Goal: Task Accomplishment & Management: Manage account settings

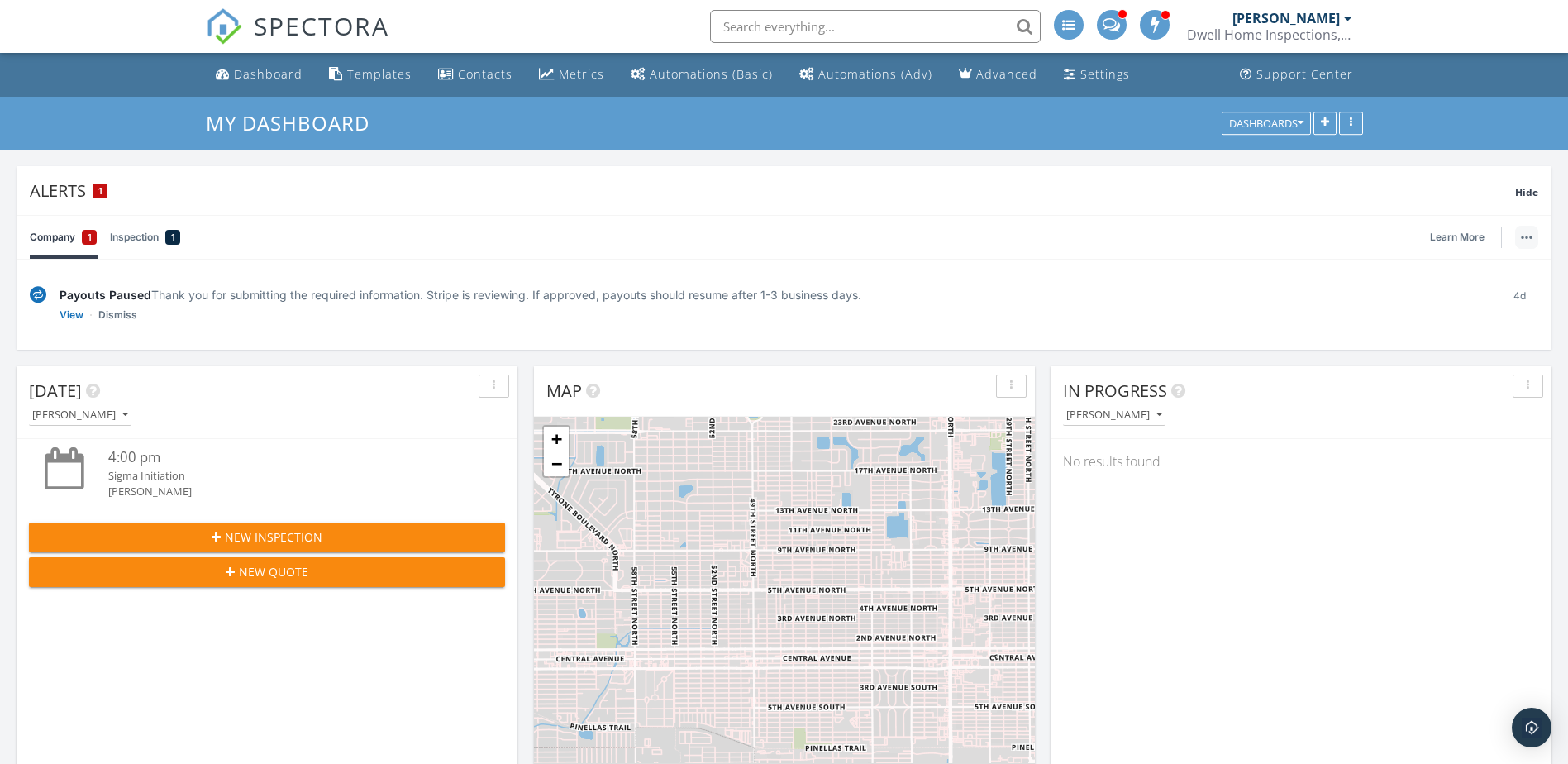
click at [1529, 243] on button "button" at bounding box center [1527, 237] width 24 height 24
click at [1249, 244] on div "Company 1 Inspection 1 Learn More" at bounding box center [784, 236] width 1508 height 43
click at [1528, 186] on span "Hide" at bounding box center [1527, 193] width 24 height 14
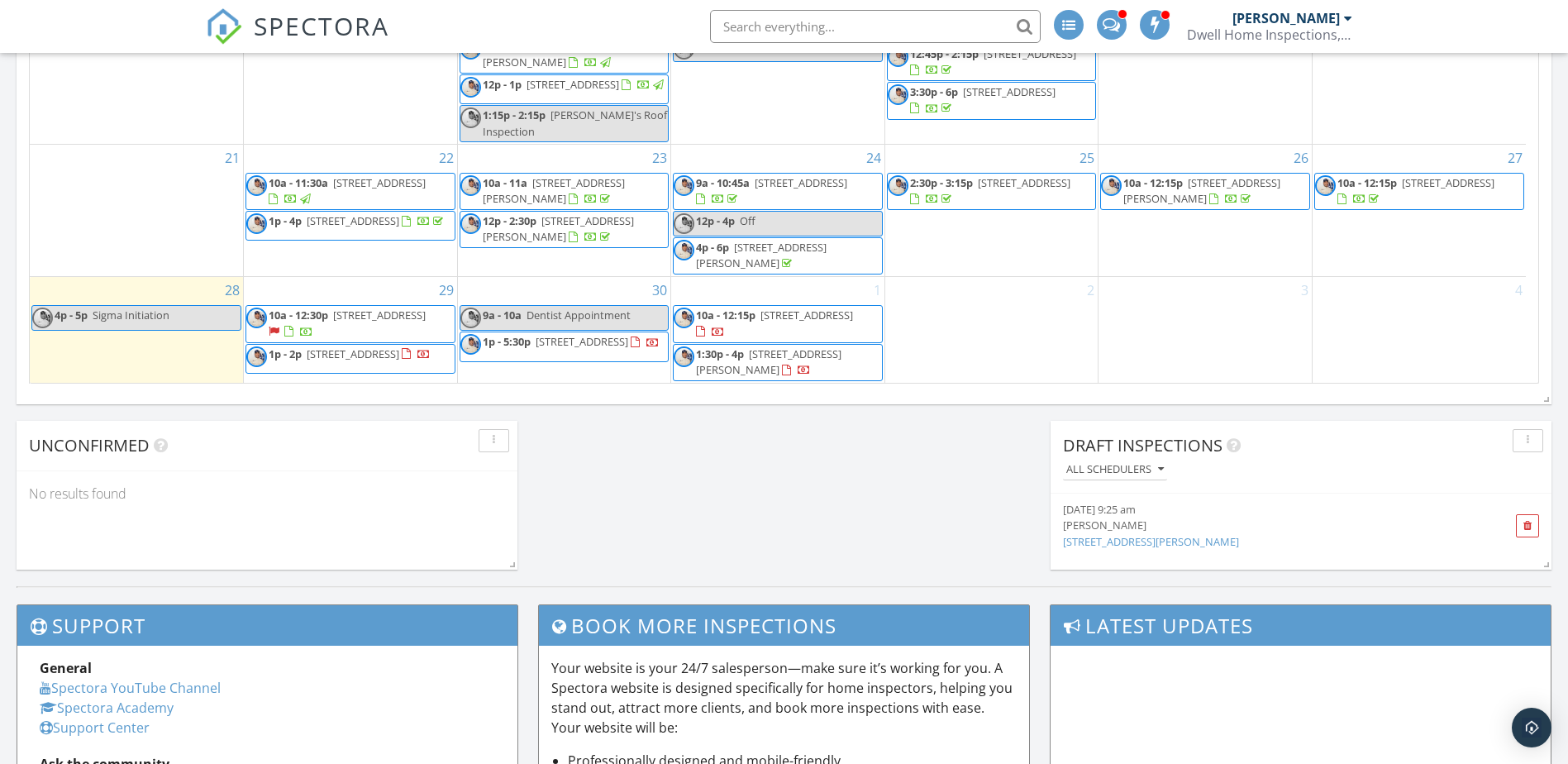
scroll to position [1136, 0]
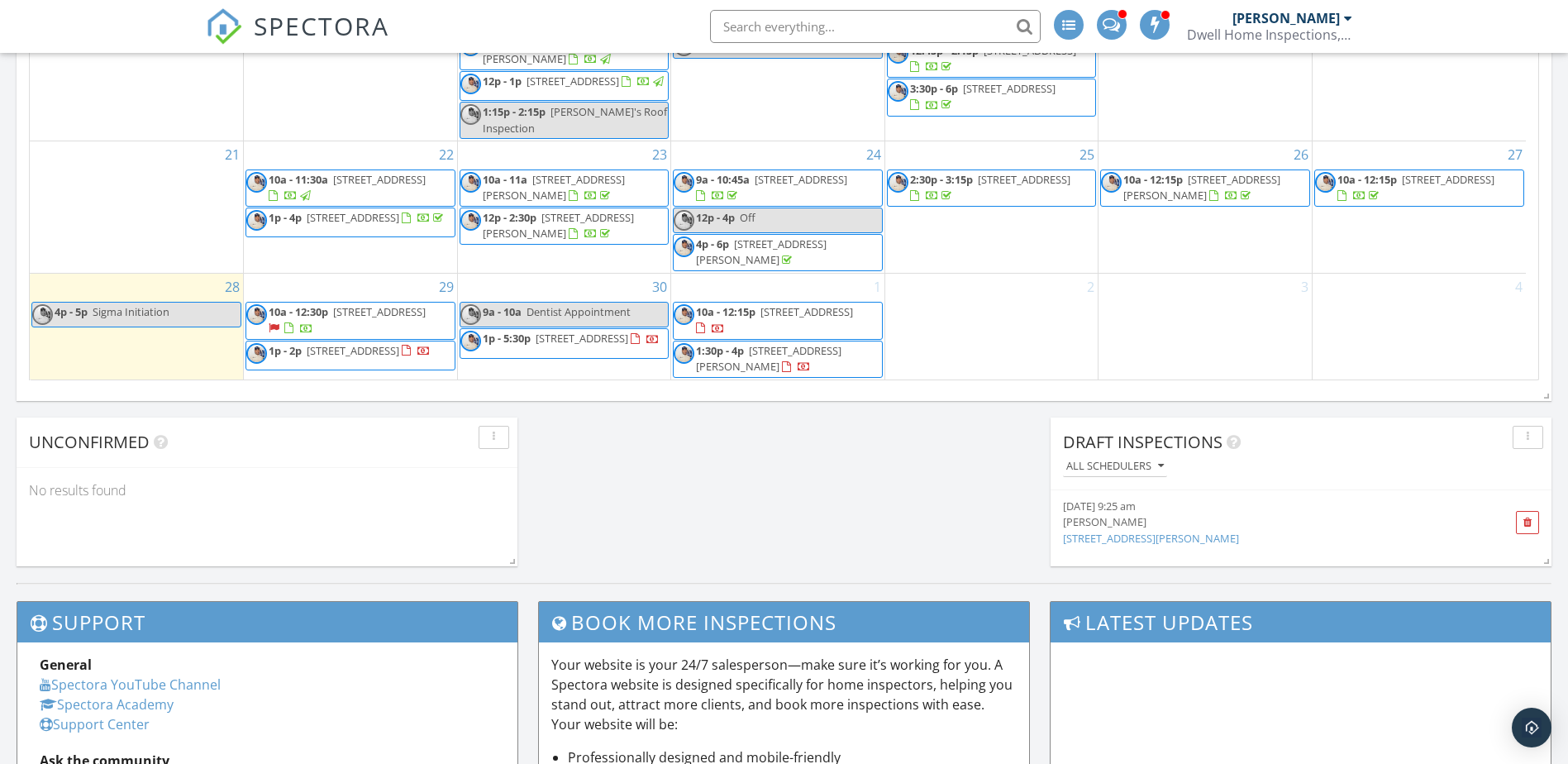
click at [811, 354] on span "[STREET_ADDRESS][PERSON_NAME]" at bounding box center [769, 358] width 146 height 31
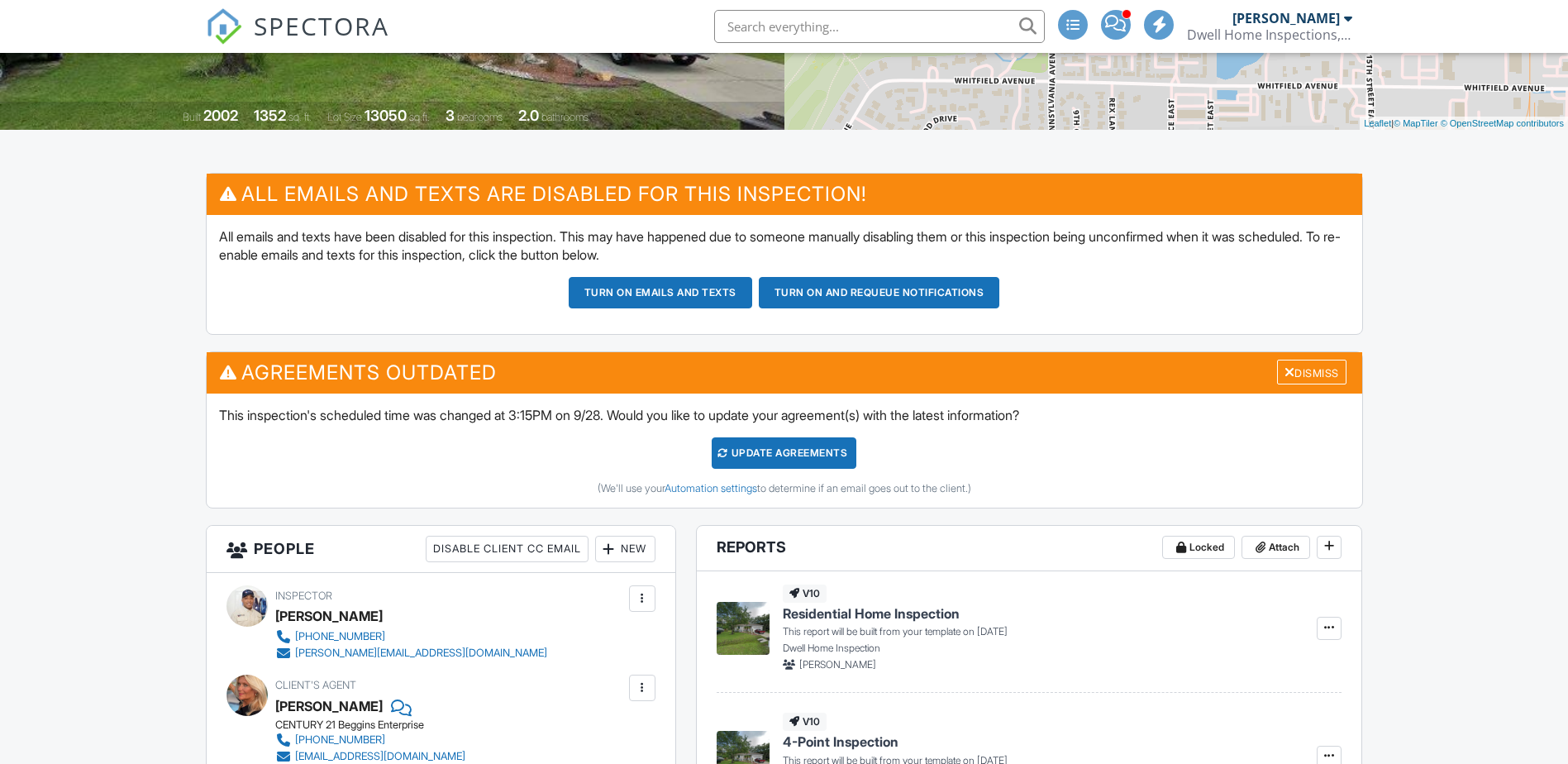
scroll to position [310, 0]
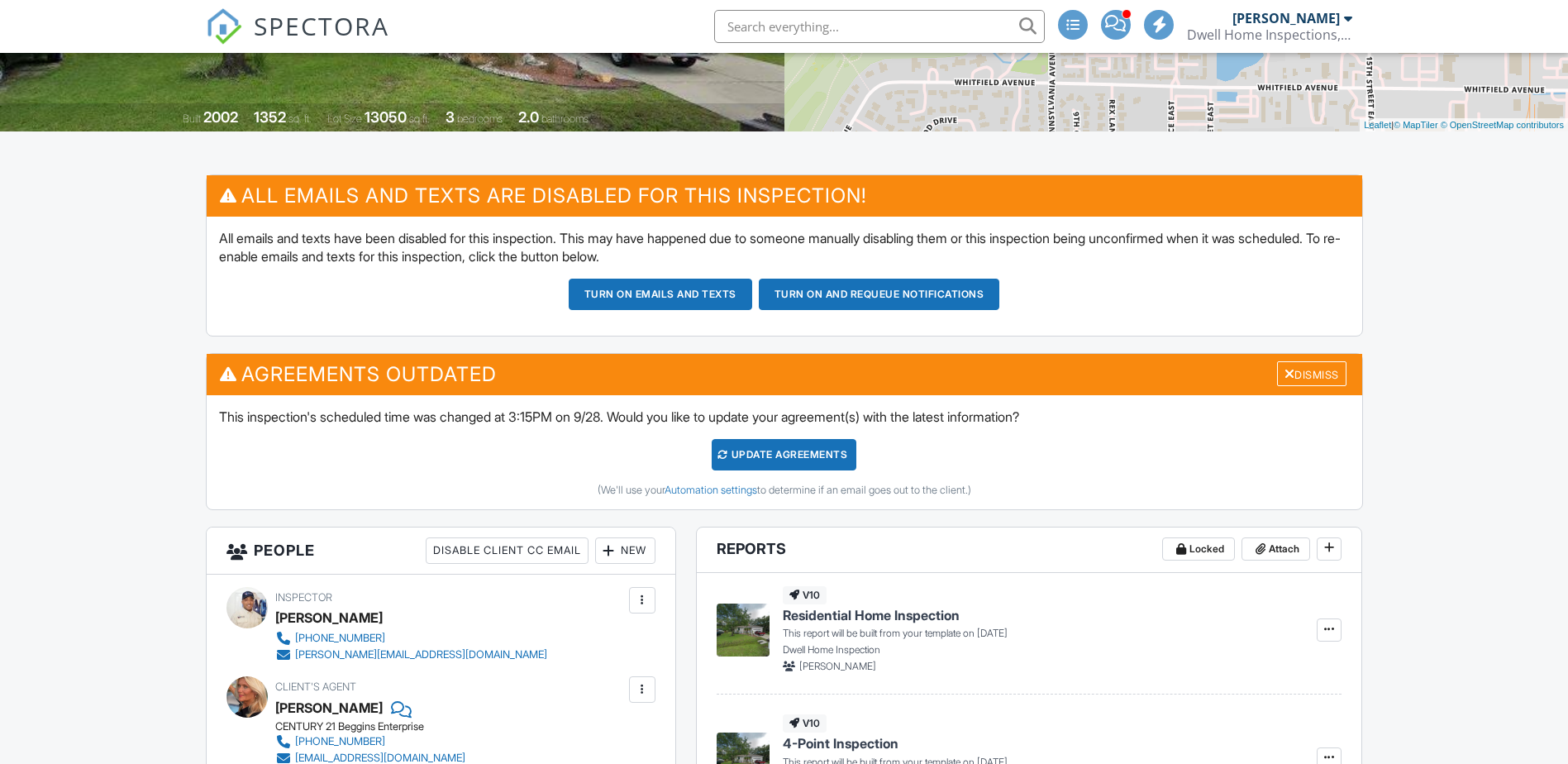
click at [328, 15] on span "SPECTORA" at bounding box center [321, 25] width 136 height 34
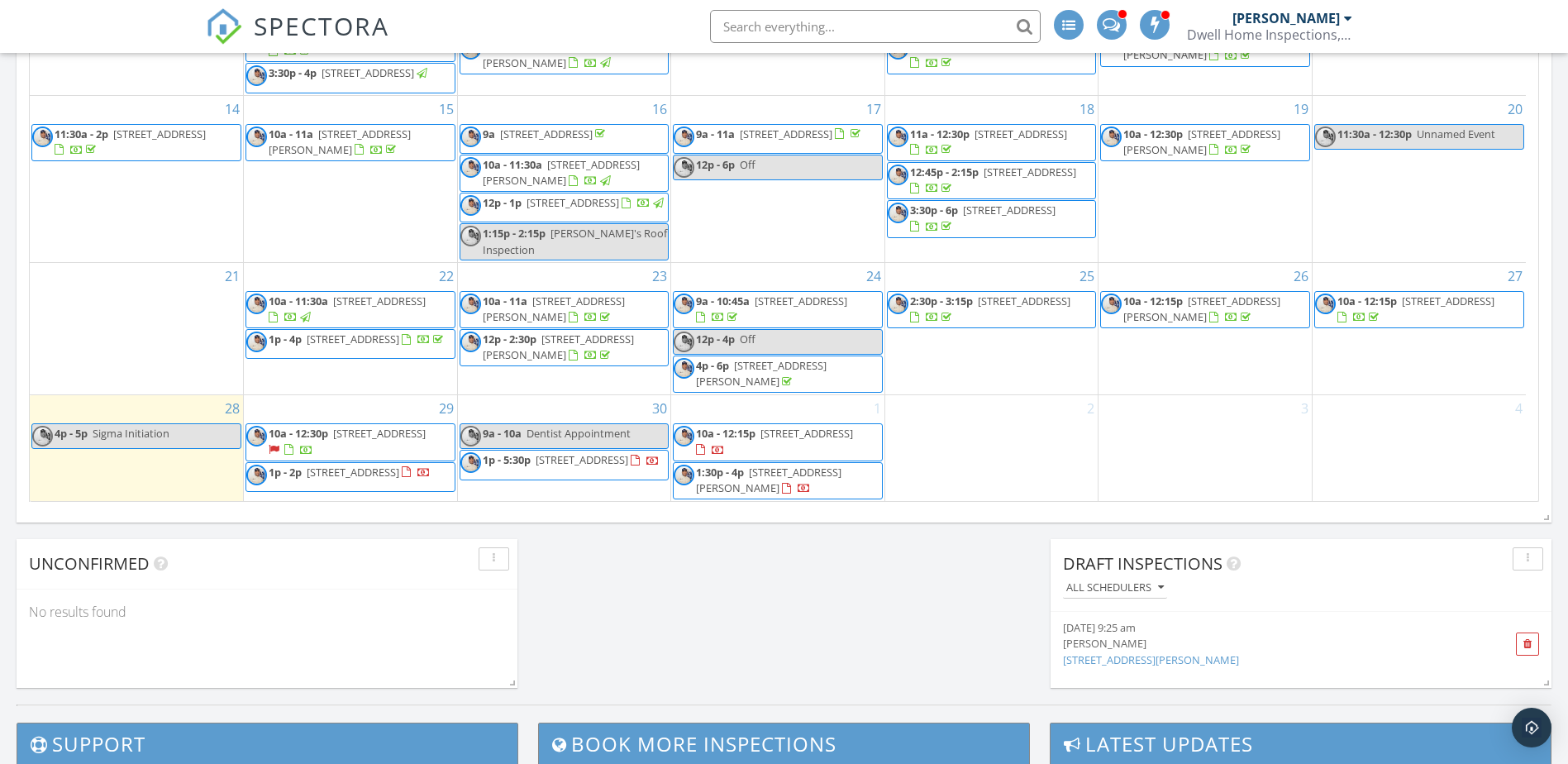
scroll to position [1218, 0]
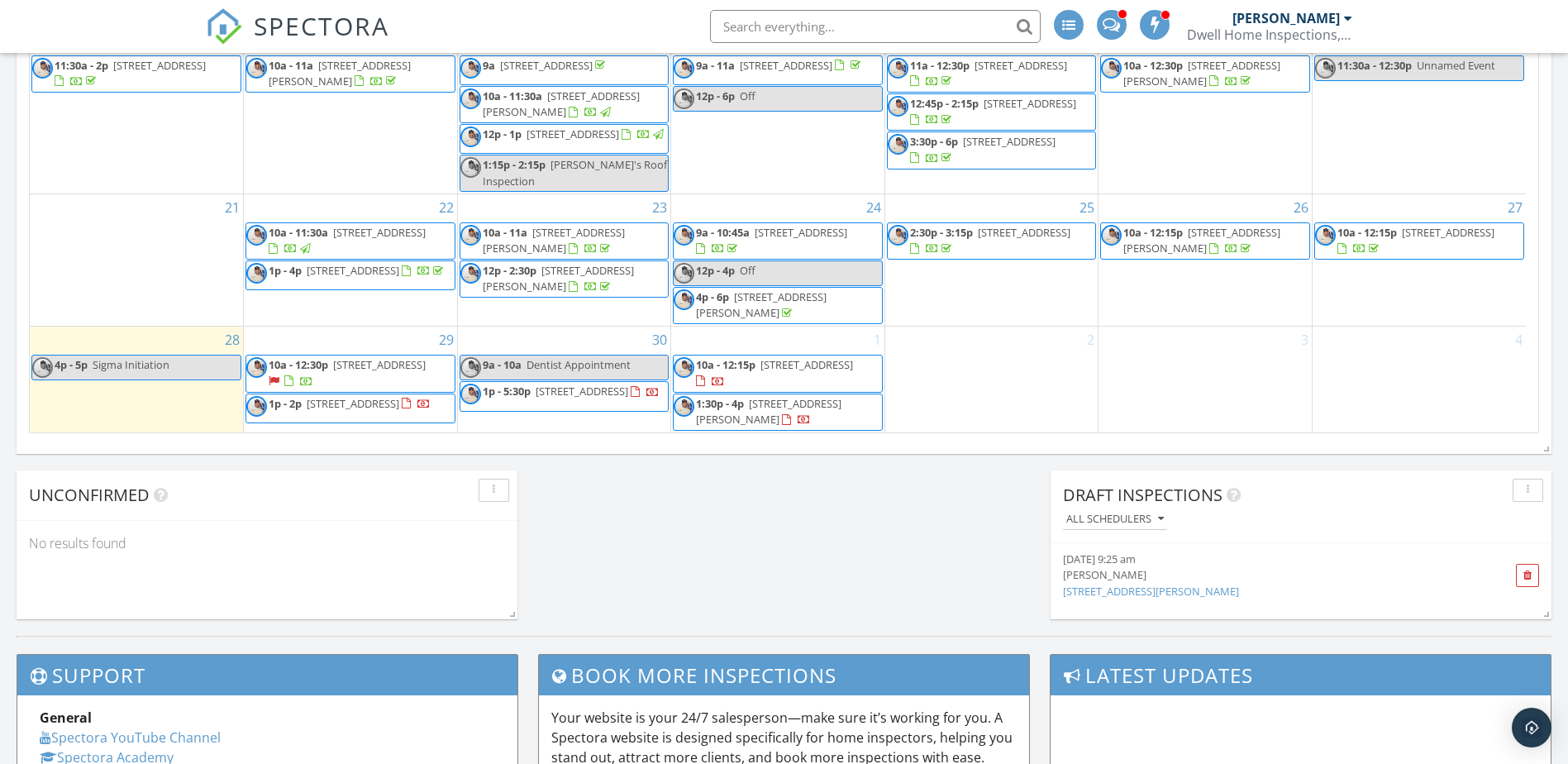
click at [768, 364] on span "4763 Travini Cir 3-111, Sarasota 34235" at bounding box center [807, 364] width 92 height 14
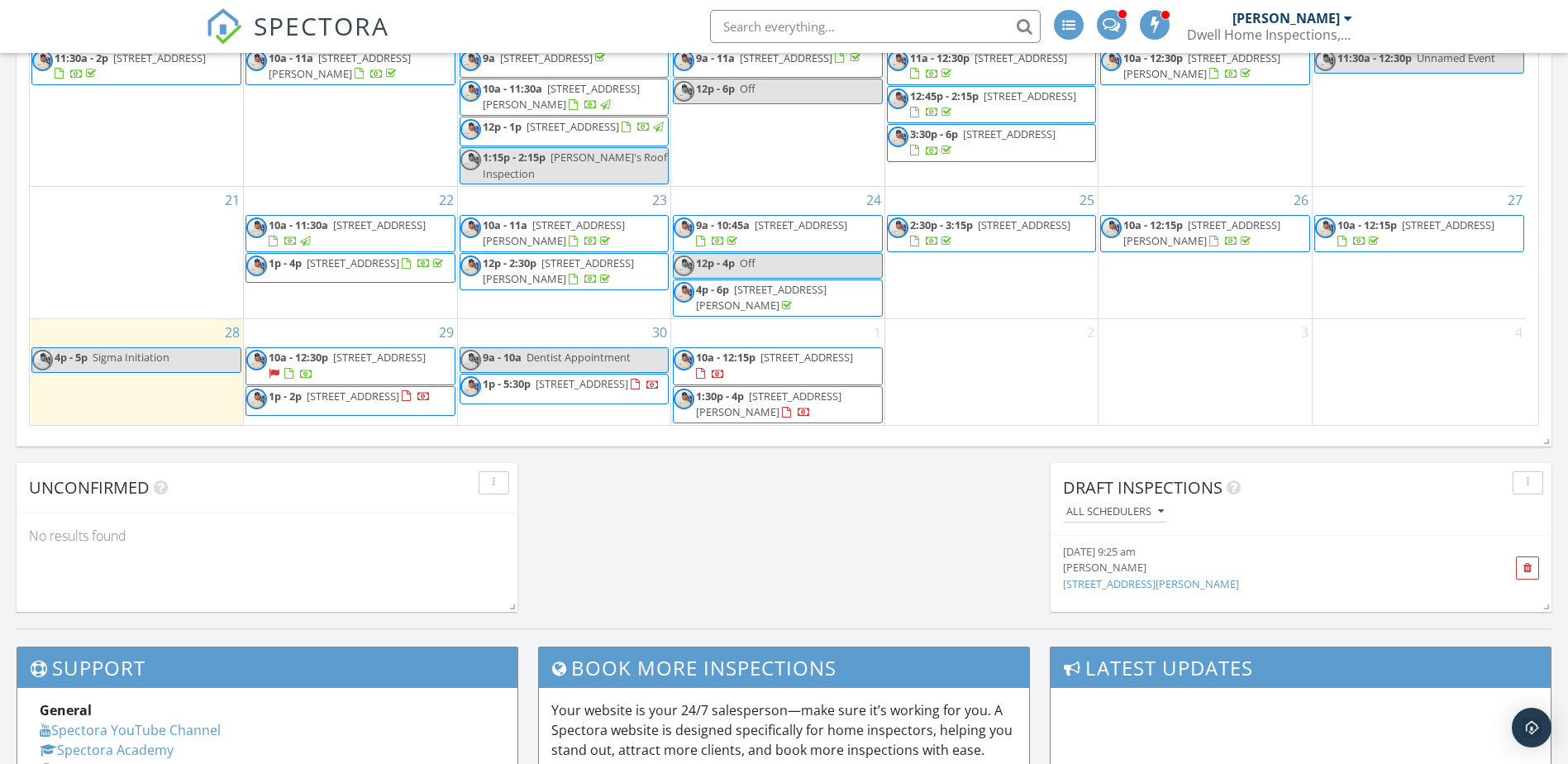
scroll to position [1253, 0]
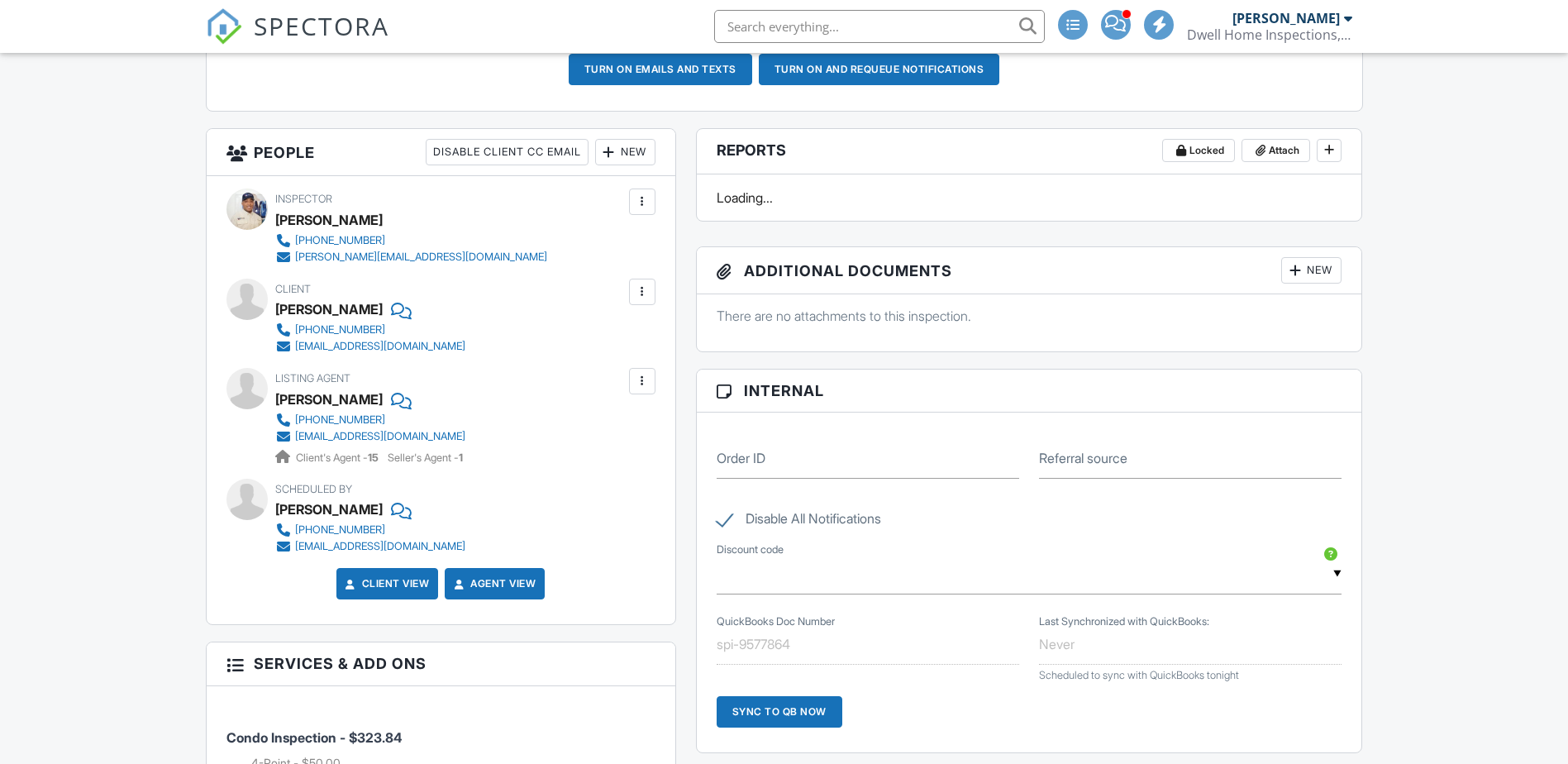
scroll to position [558, 0]
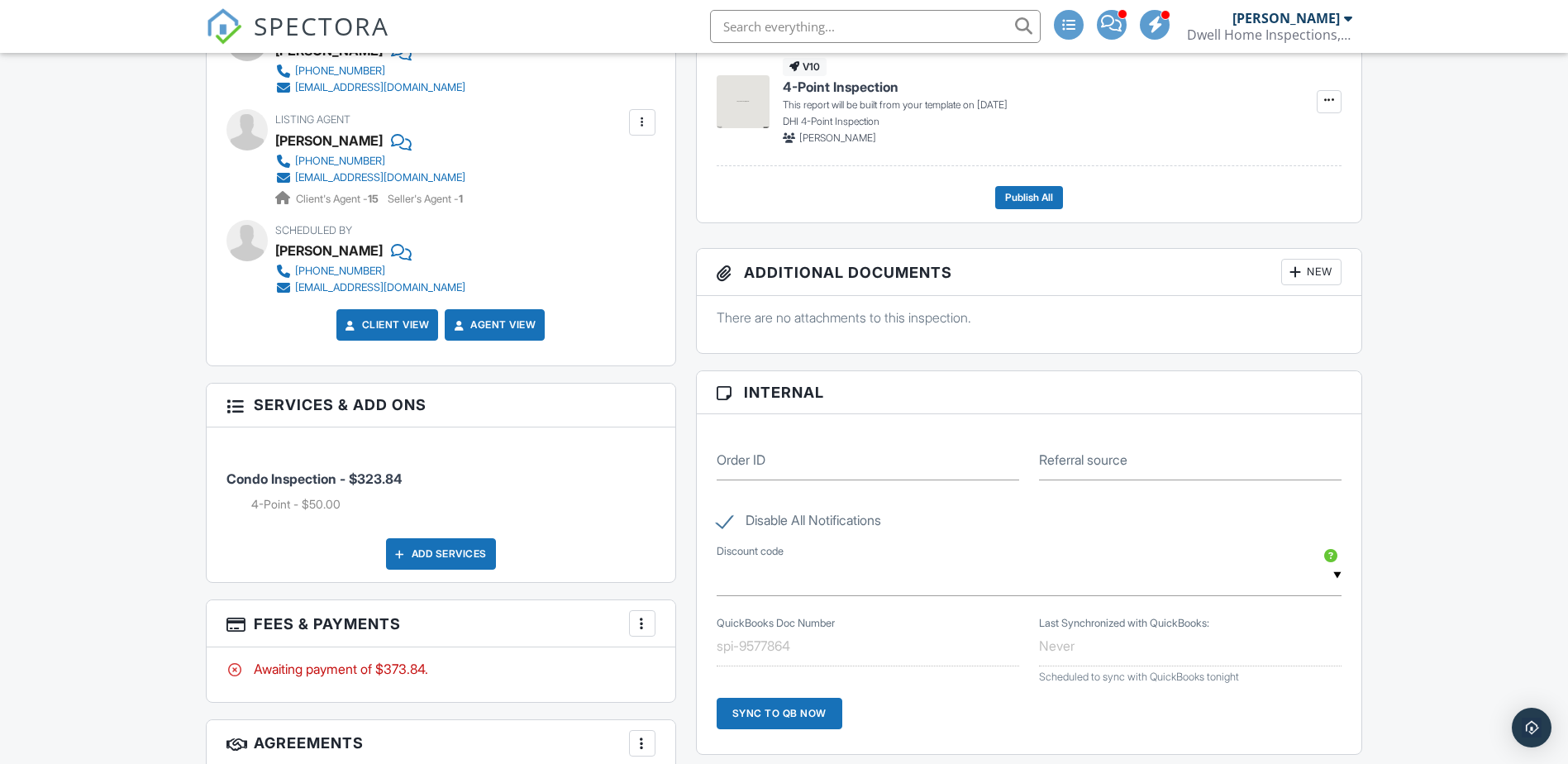
scroll to position [702, 0]
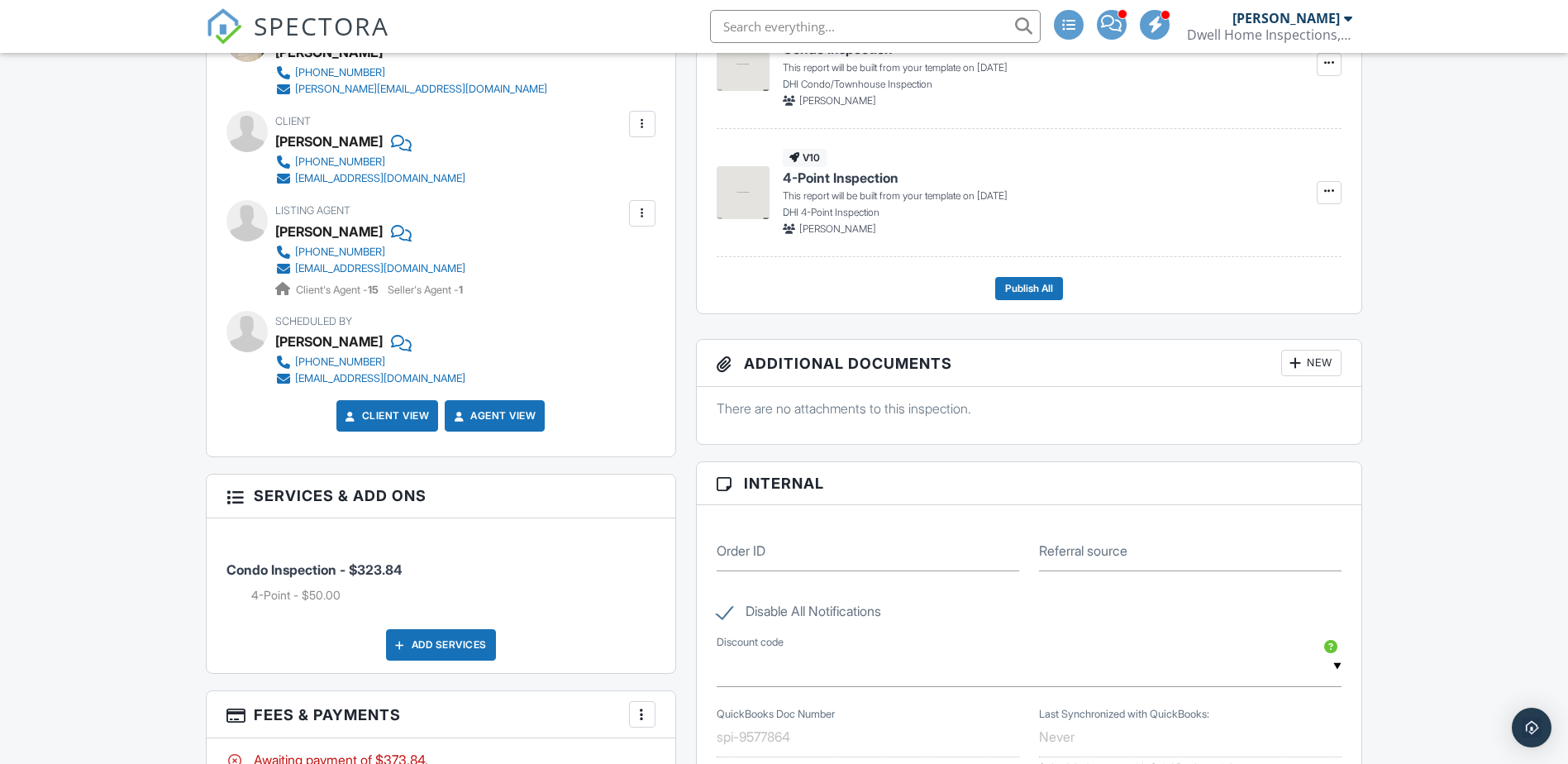
click at [407, 415] on link "Client View" at bounding box center [386, 415] width 88 height 16
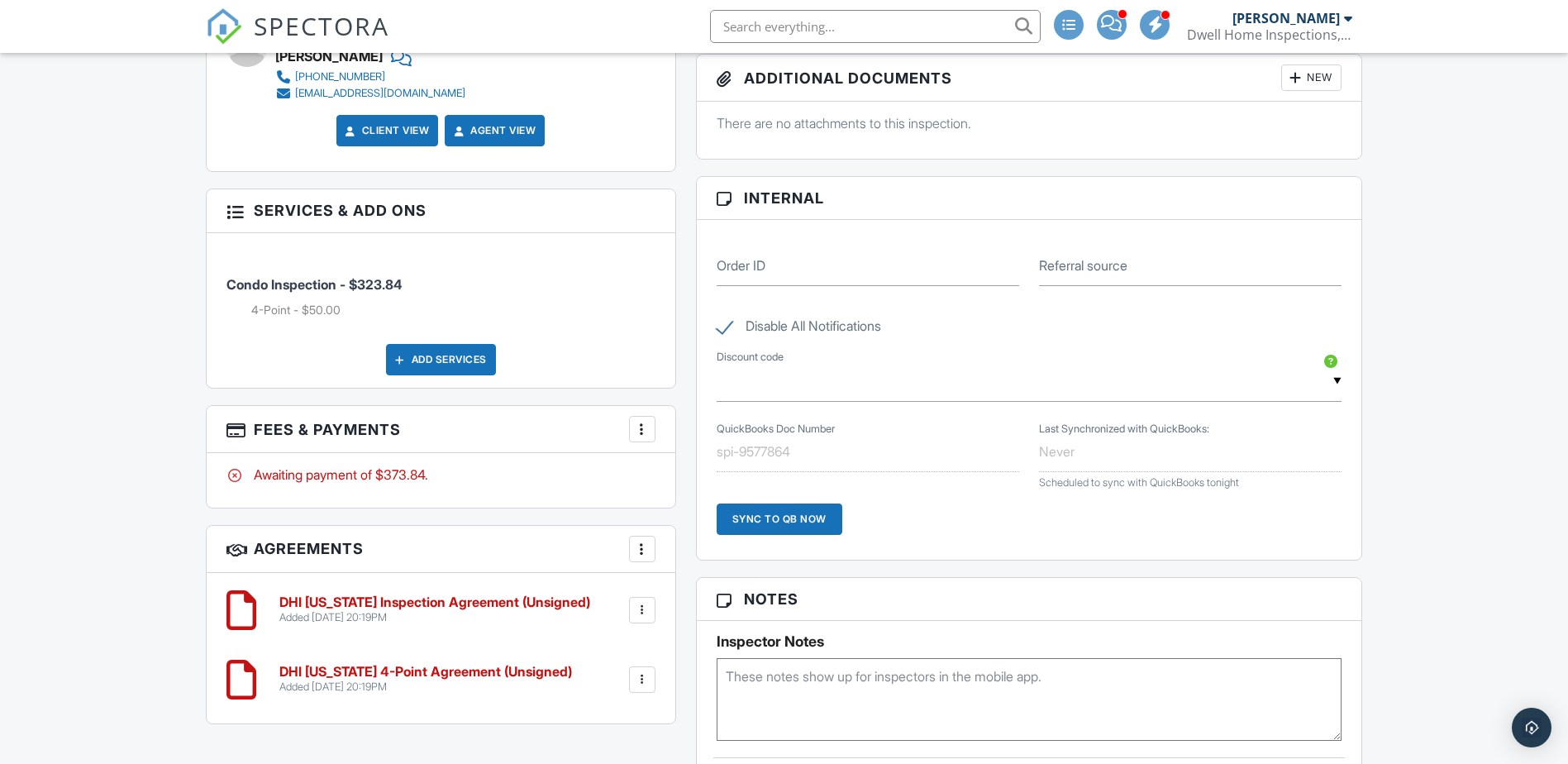
scroll to position [992, 0]
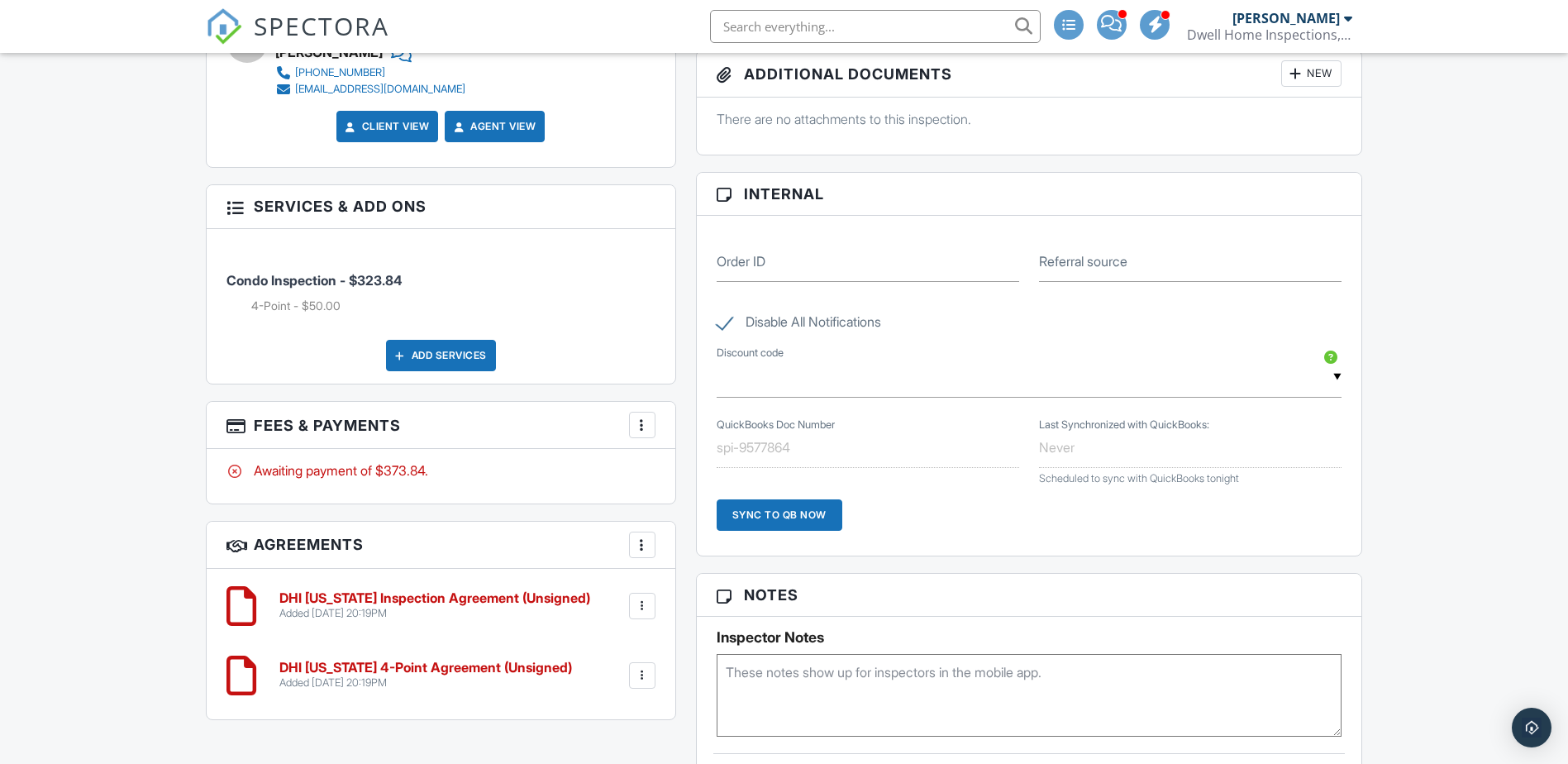
click at [638, 423] on div at bounding box center [642, 425] width 16 height 16
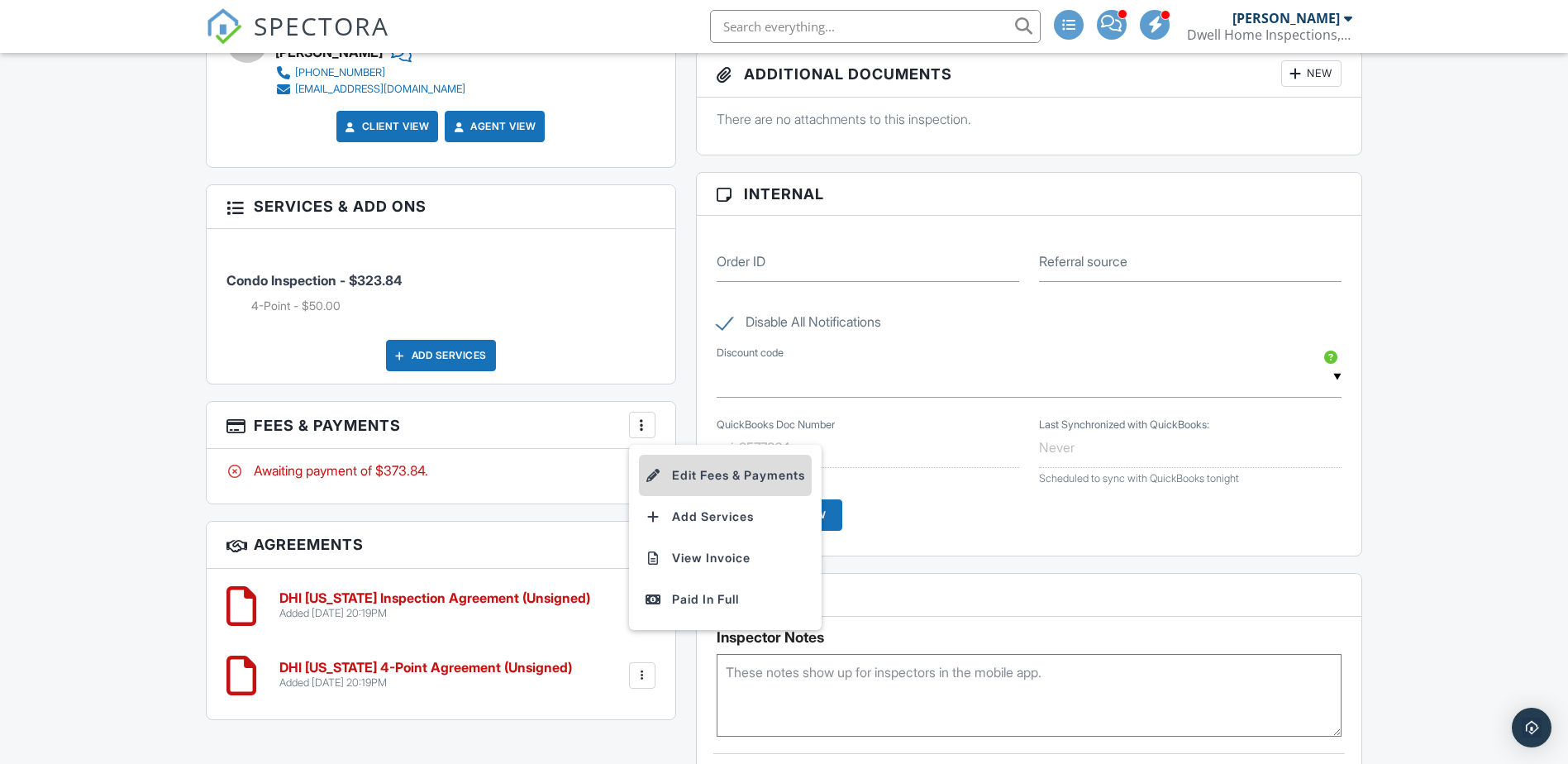
click at [677, 476] on li "Edit Fees & Payments" at bounding box center [725, 475] width 173 height 42
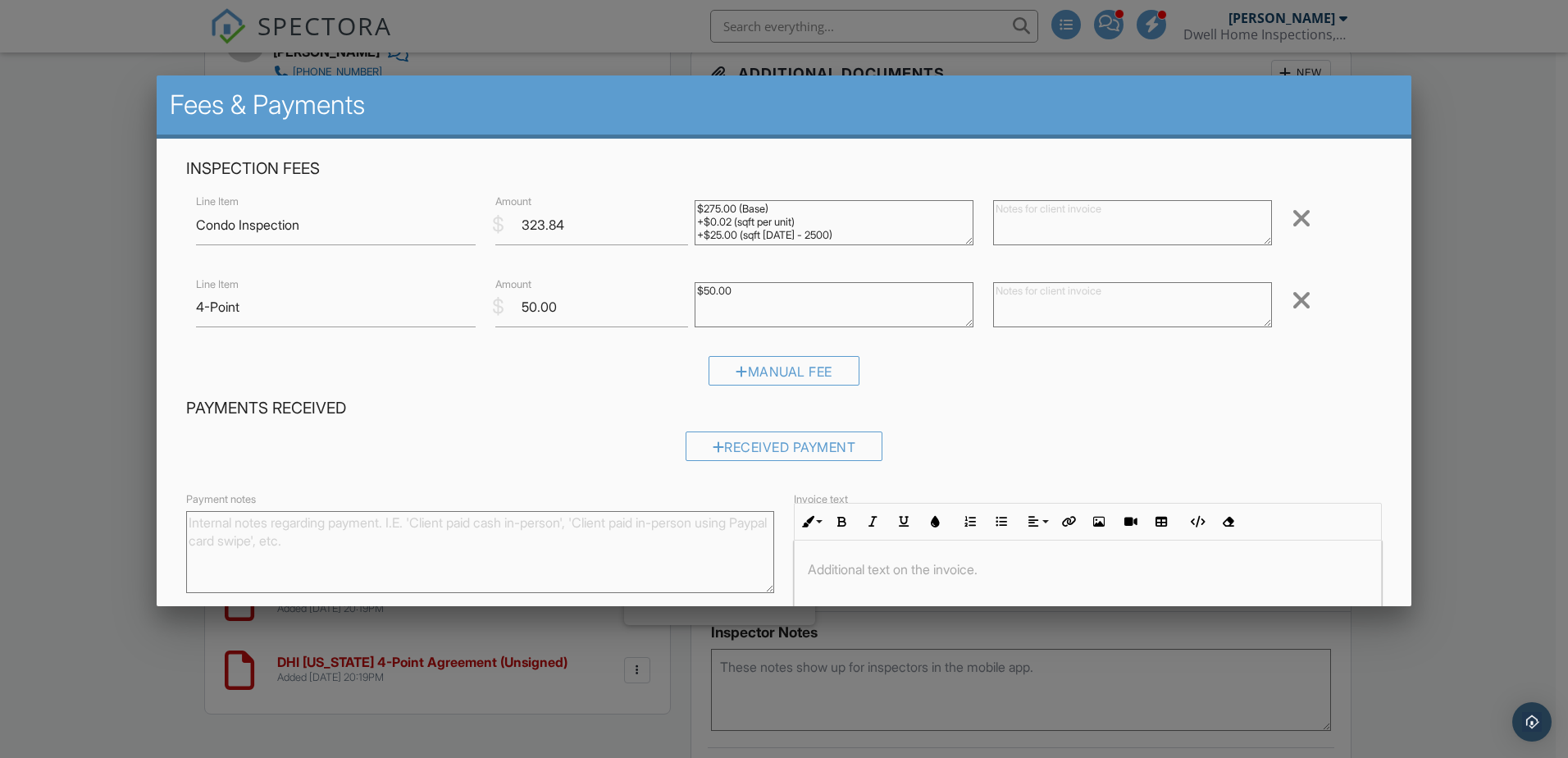
click at [1529, 378] on div at bounding box center [784, 392] width 1568 height 948
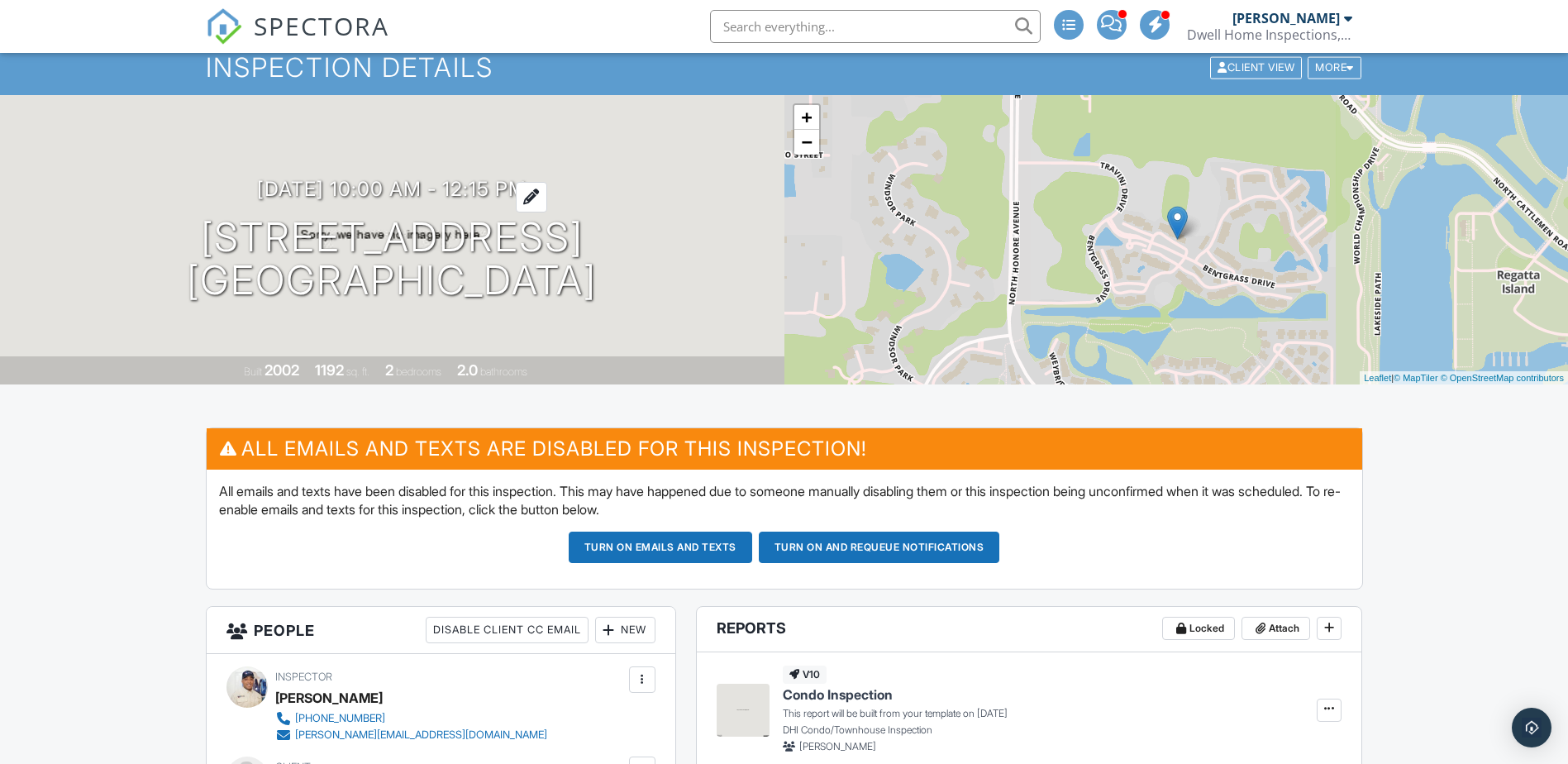
scroll to position [21, 0]
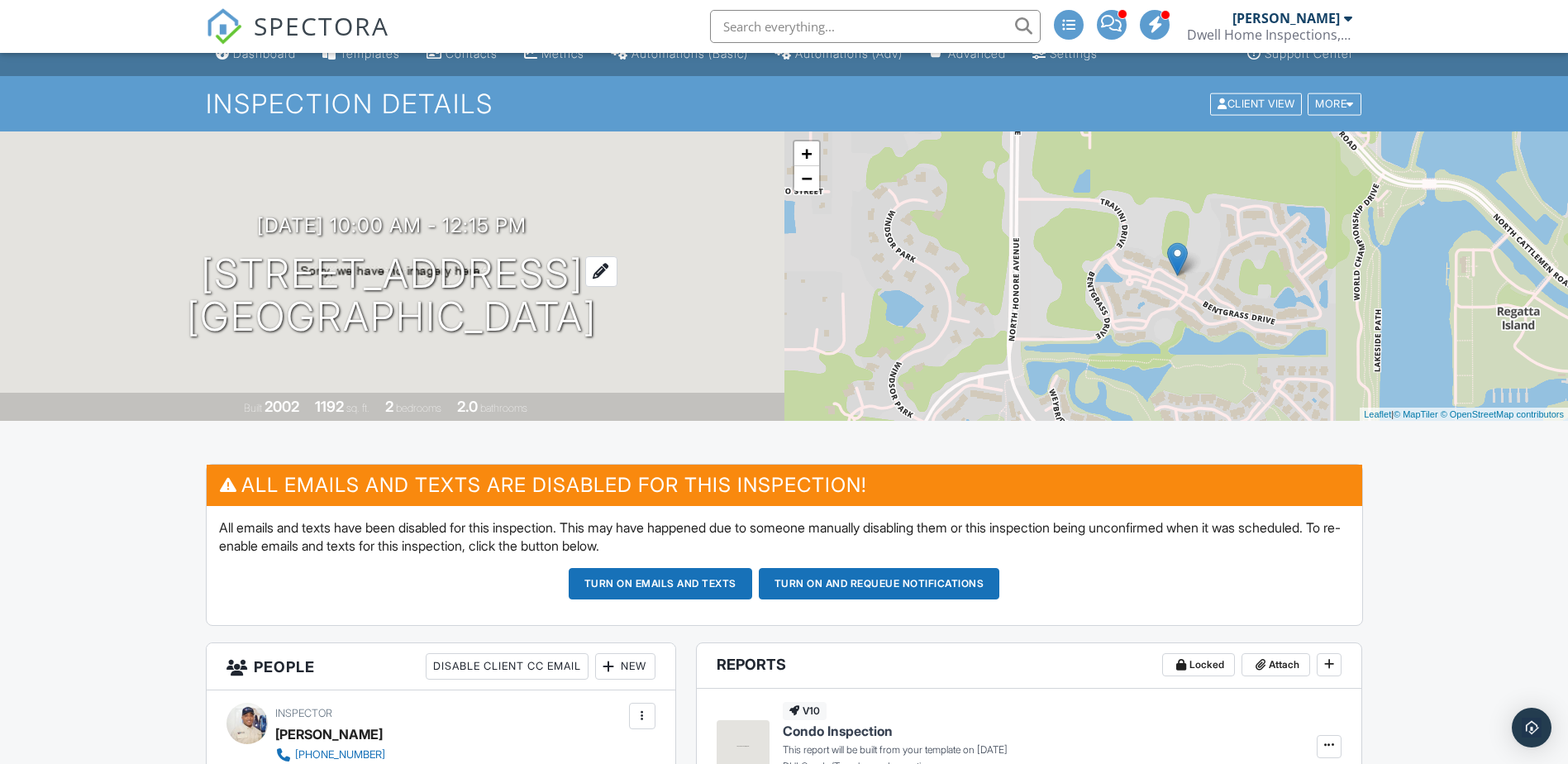
click at [378, 275] on h1 "4763 Travini Cir 3-111 Sarasota, FL 34235" at bounding box center [391, 295] width 410 height 88
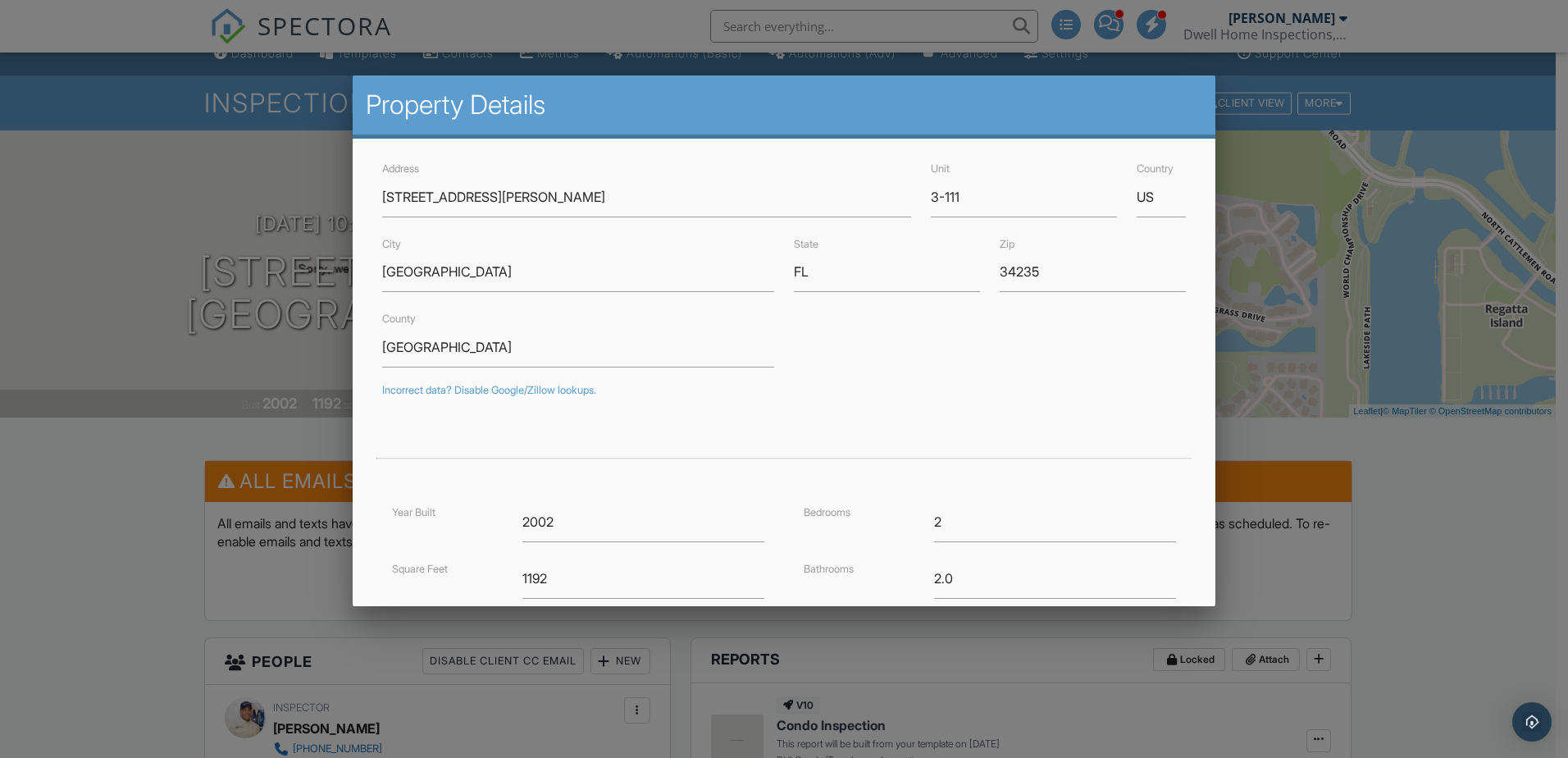
click at [1467, 505] on div at bounding box center [784, 392] width 1568 height 948
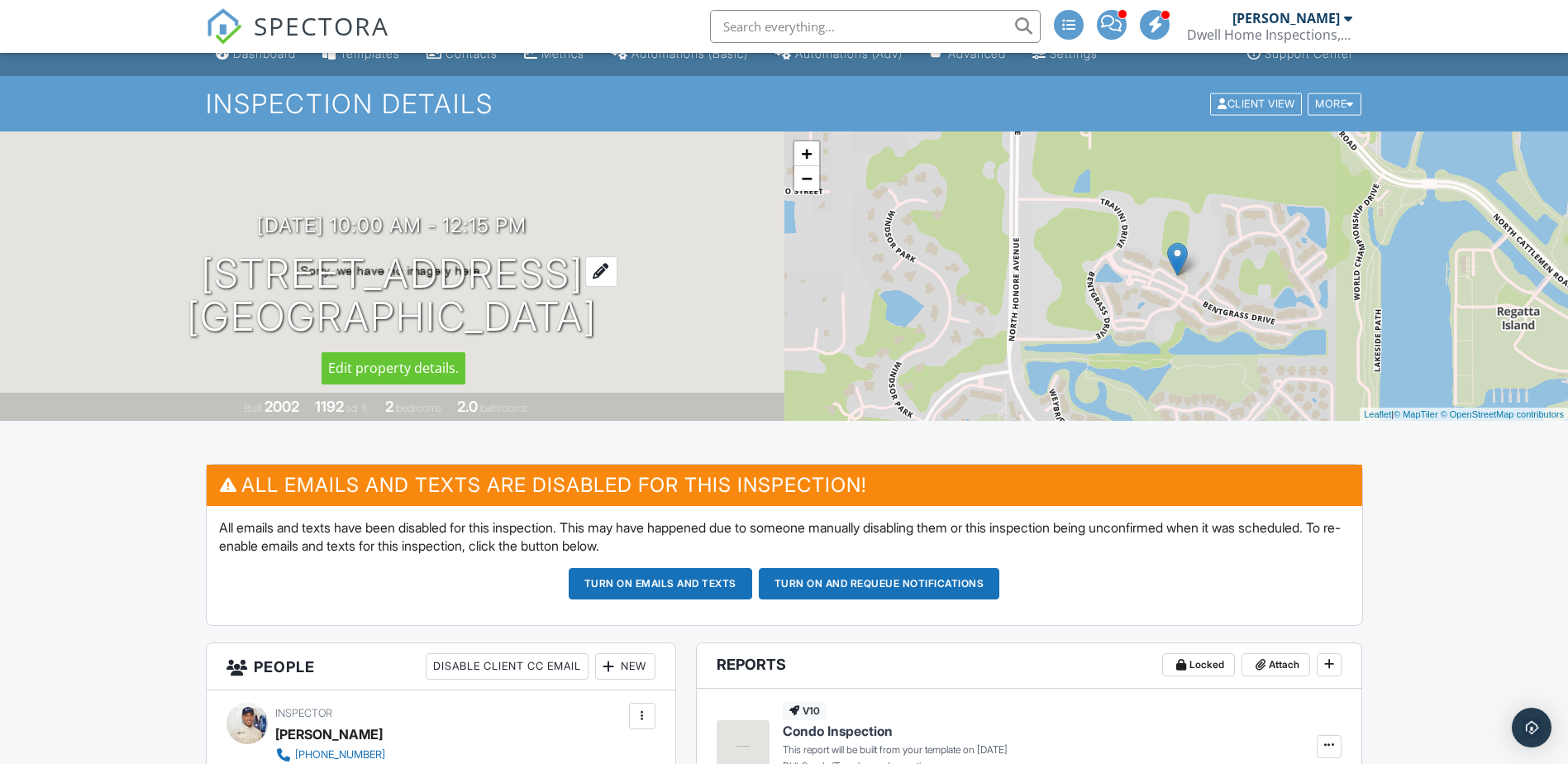
drag, startPoint x: 653, startPoint y: 333, endPoint x: 158, endPoint y: 273, distance: 498.6
click at [158, 273] on div "10/01/2025 10:00 am - 12:15 pm 4763 Travini Cir 3-111 Sarasota, FL 34235" at bounding box center [392, 276] width 784 height 125
drag, startPoint x: 158, startPoint y: 273, endPoint x: 354, endPoint y: 278, distance: 196.1
copy h1 "4763 Travini Cir 3-111 Sarasota, FL 34235"
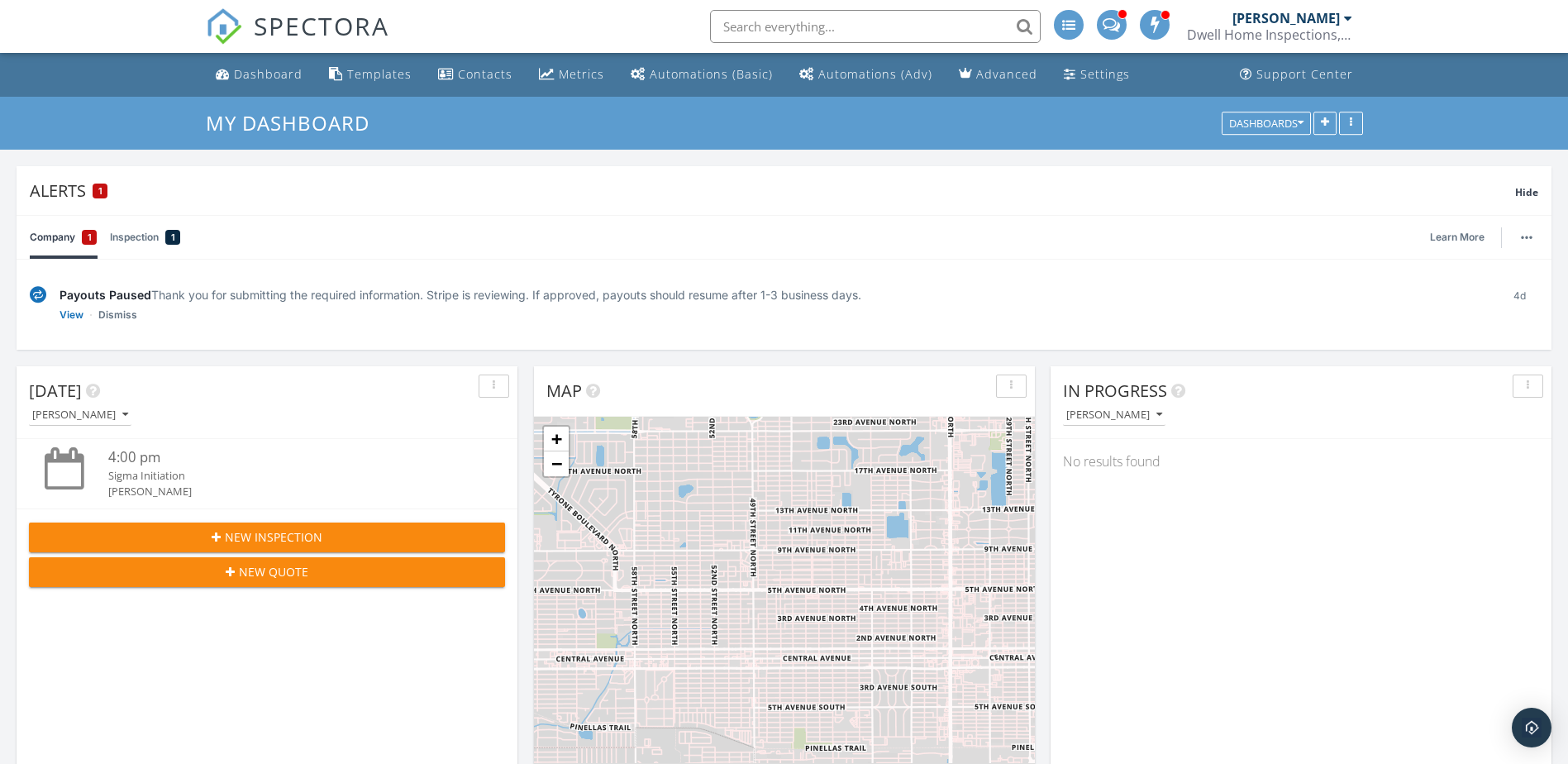
click at [302, 27] on span "SPECTORA" at bounding box center [321, 25] width 136 height 34
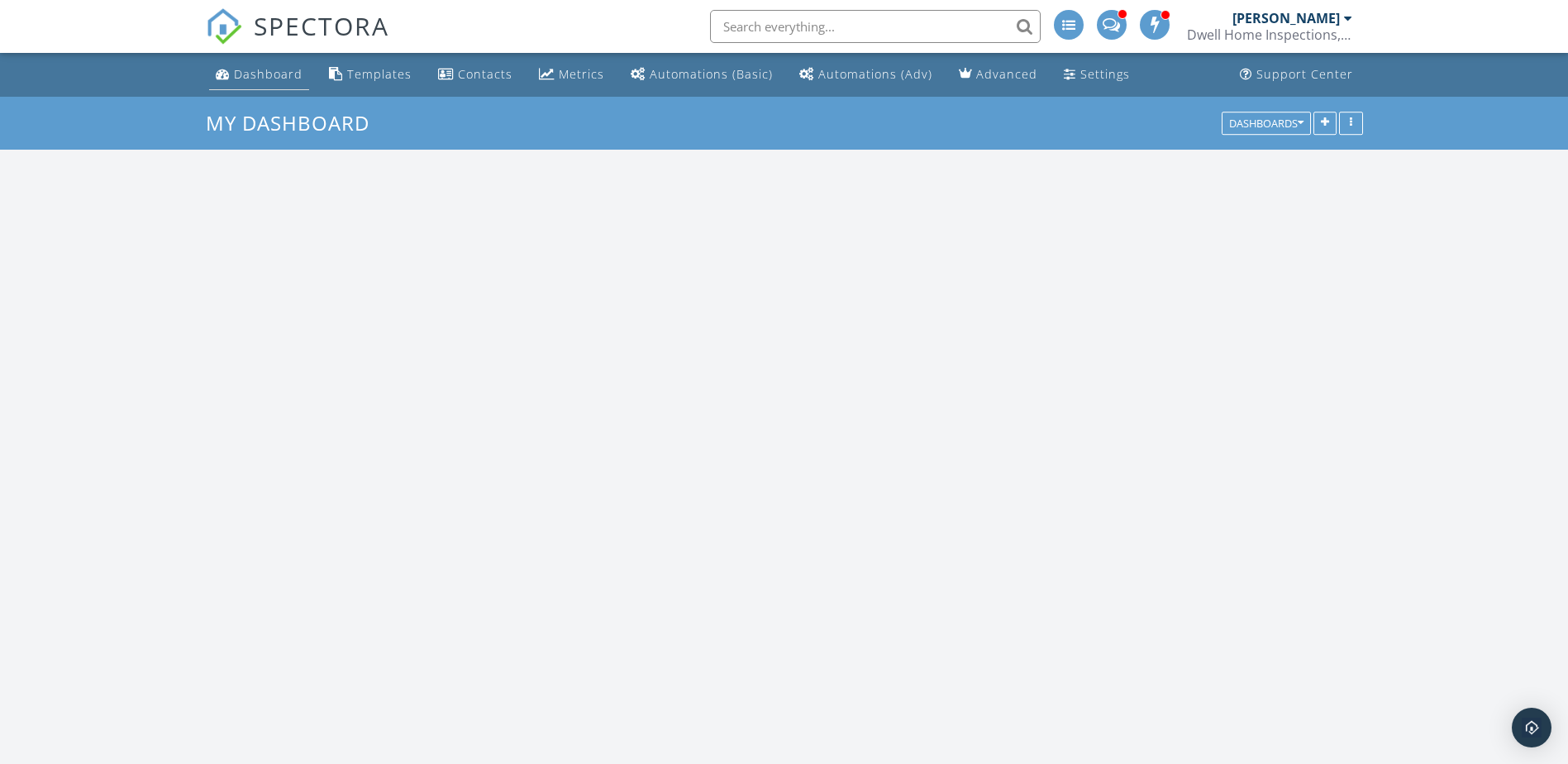
scroll to position [1530, 1593]
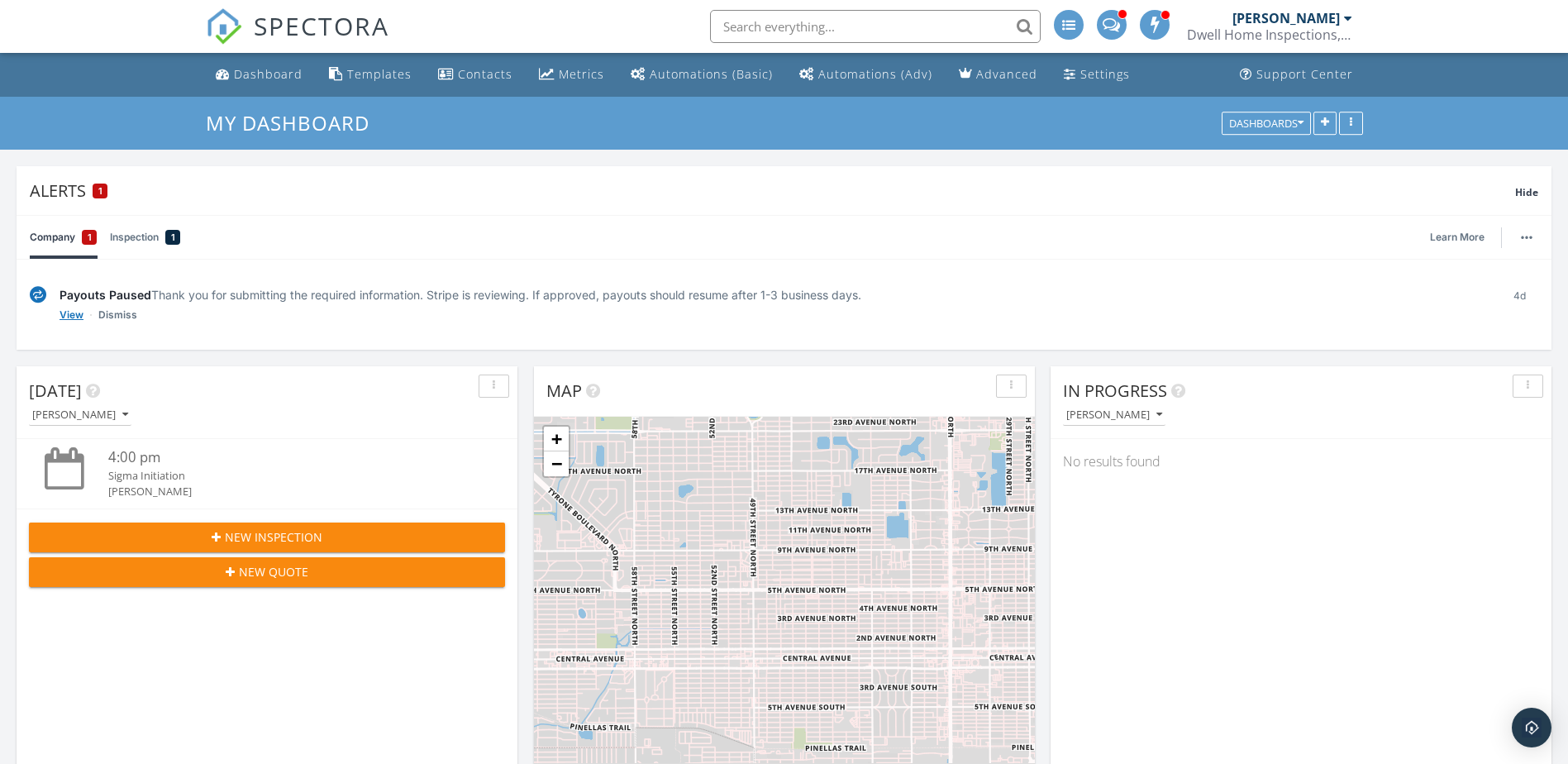
click at [75, 313] on link "View" at bounding box center [72, 315] width 24 height 16
click at [155, 239] on link "Inspection 1" at bounding box center [145, 236] width 71 height 43
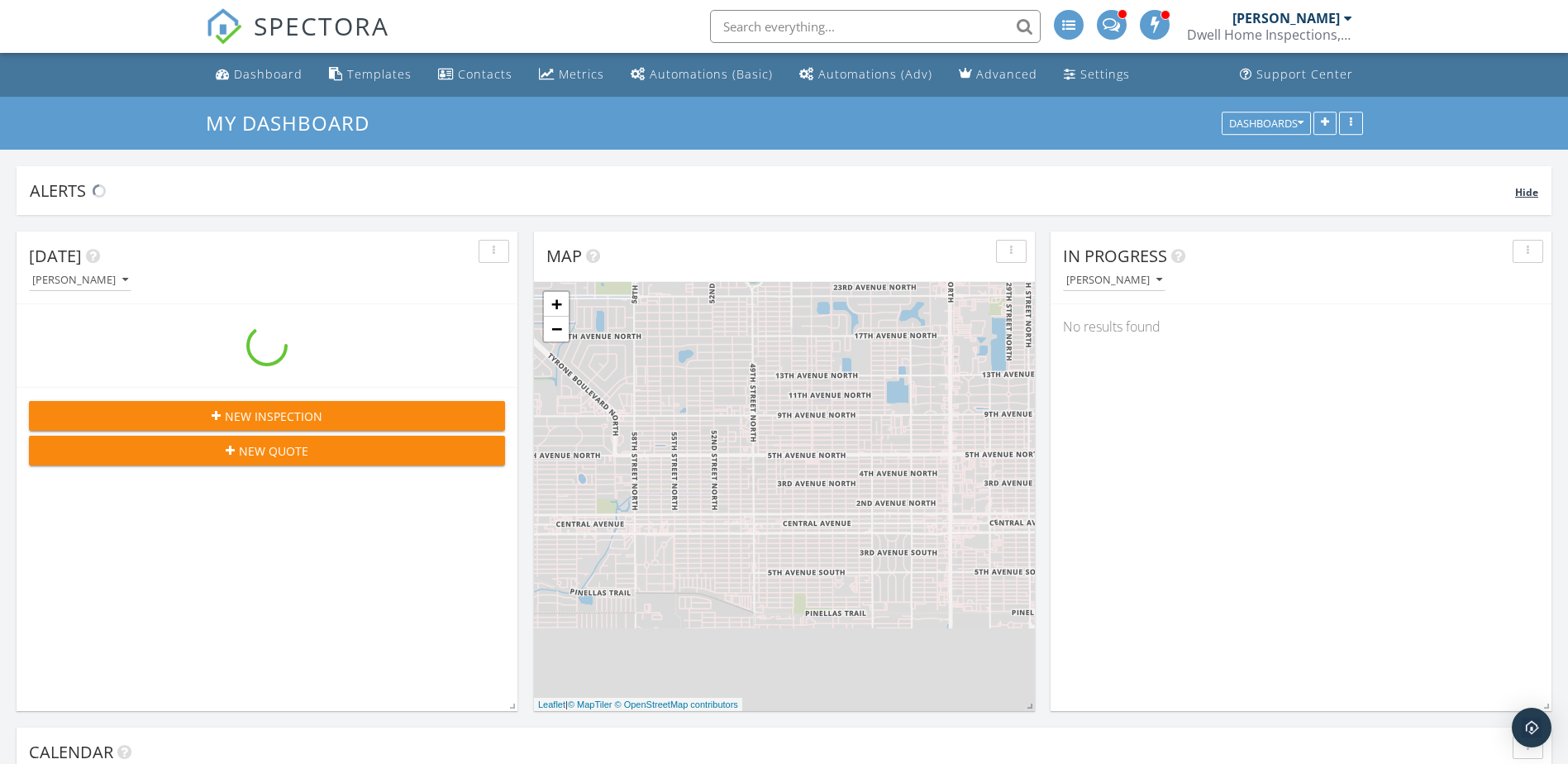
scroll to position [1530, 1593]
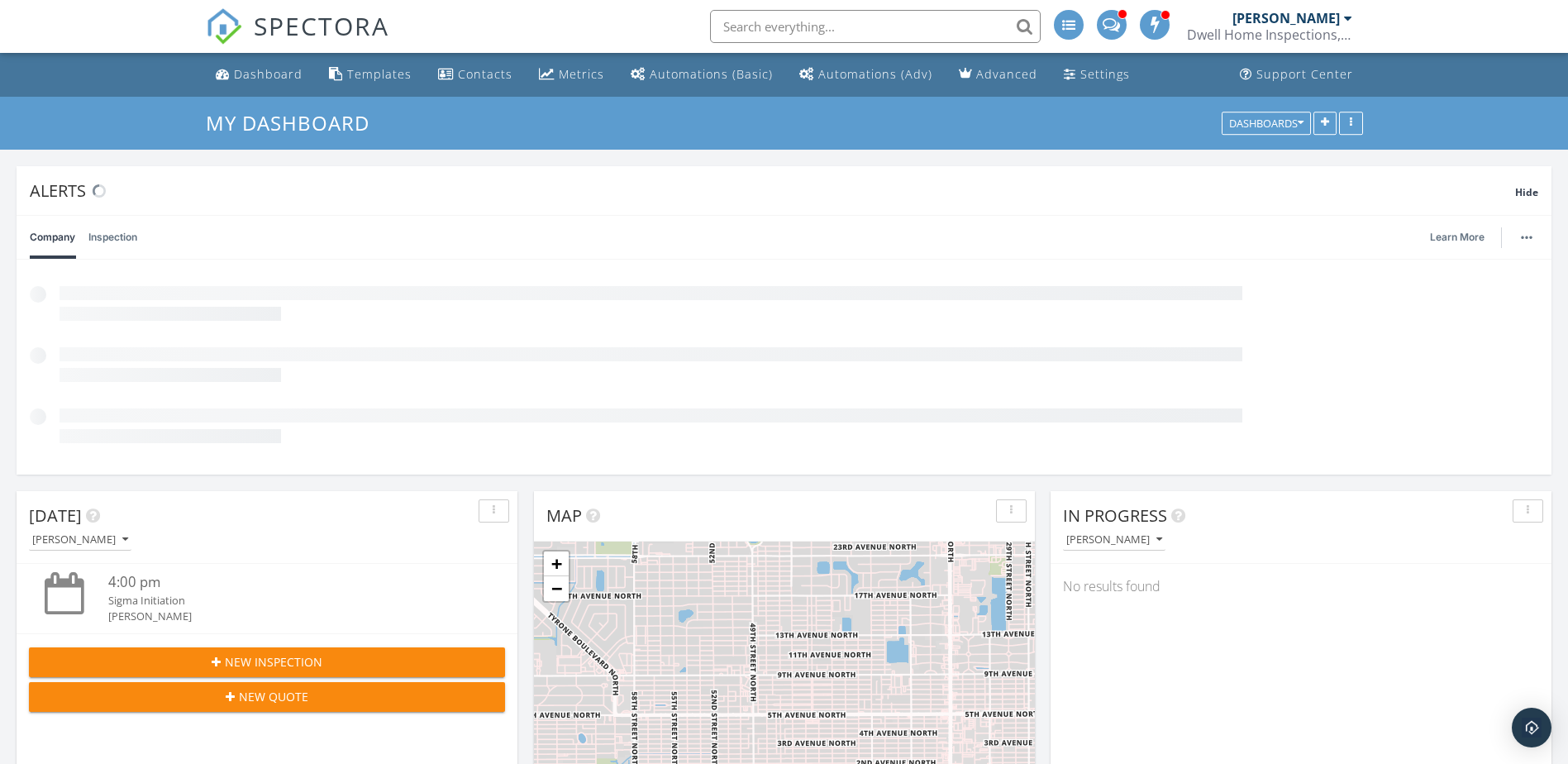
click at [898, 24] on input "text" at bounding box center [875, 26] width 330 height 33
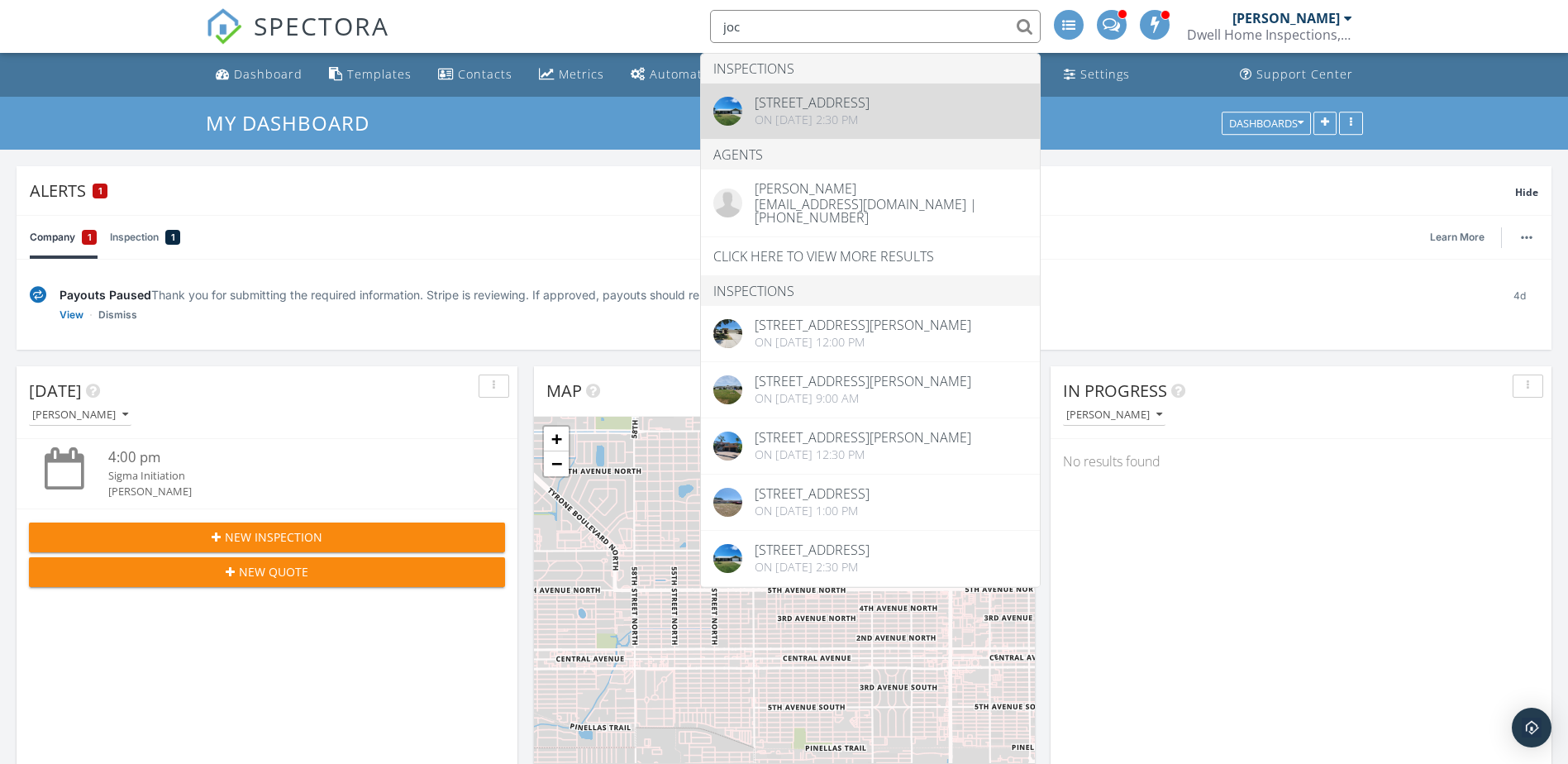
type input "joc"
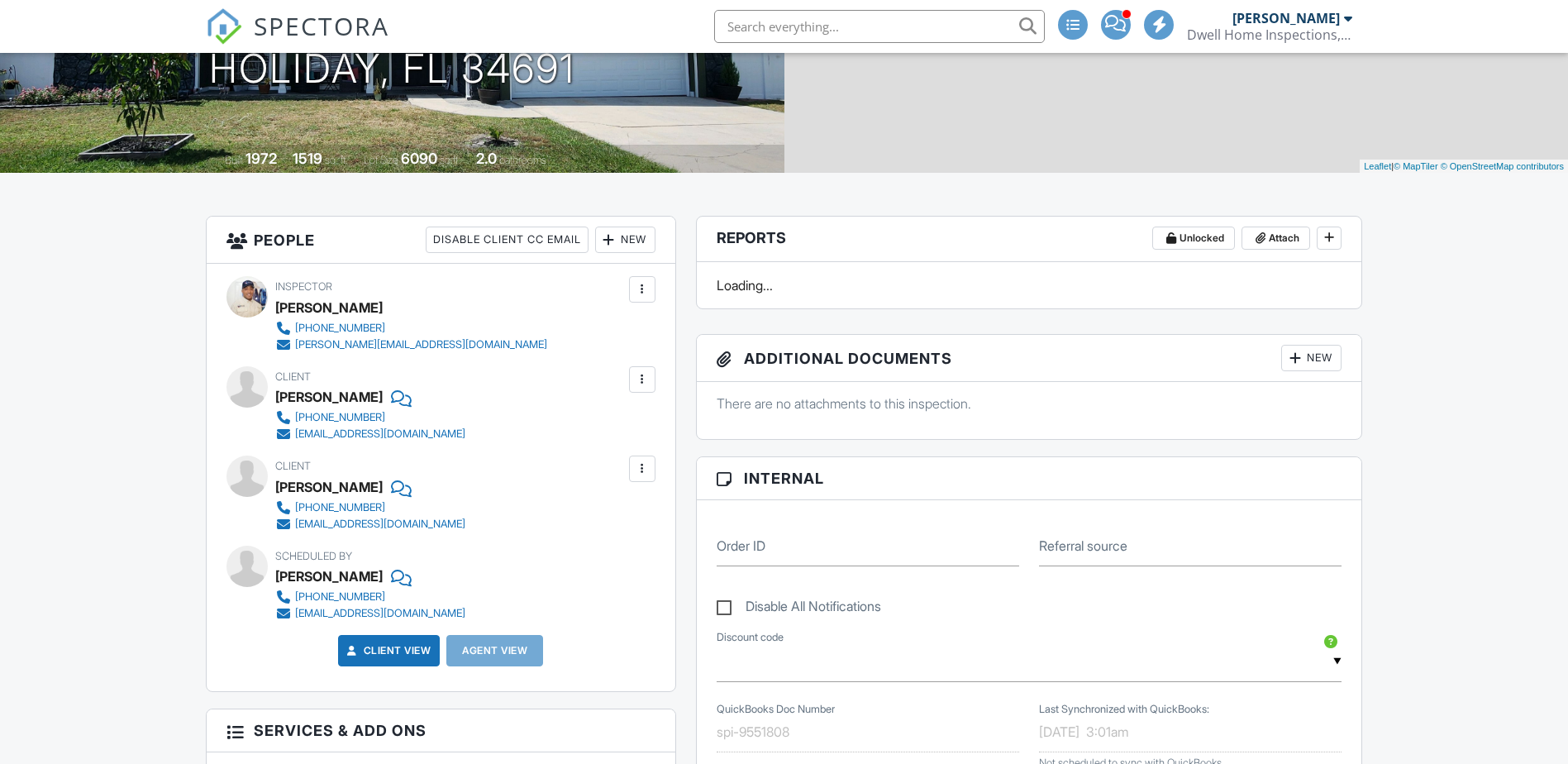
scroll to position [269, 0]
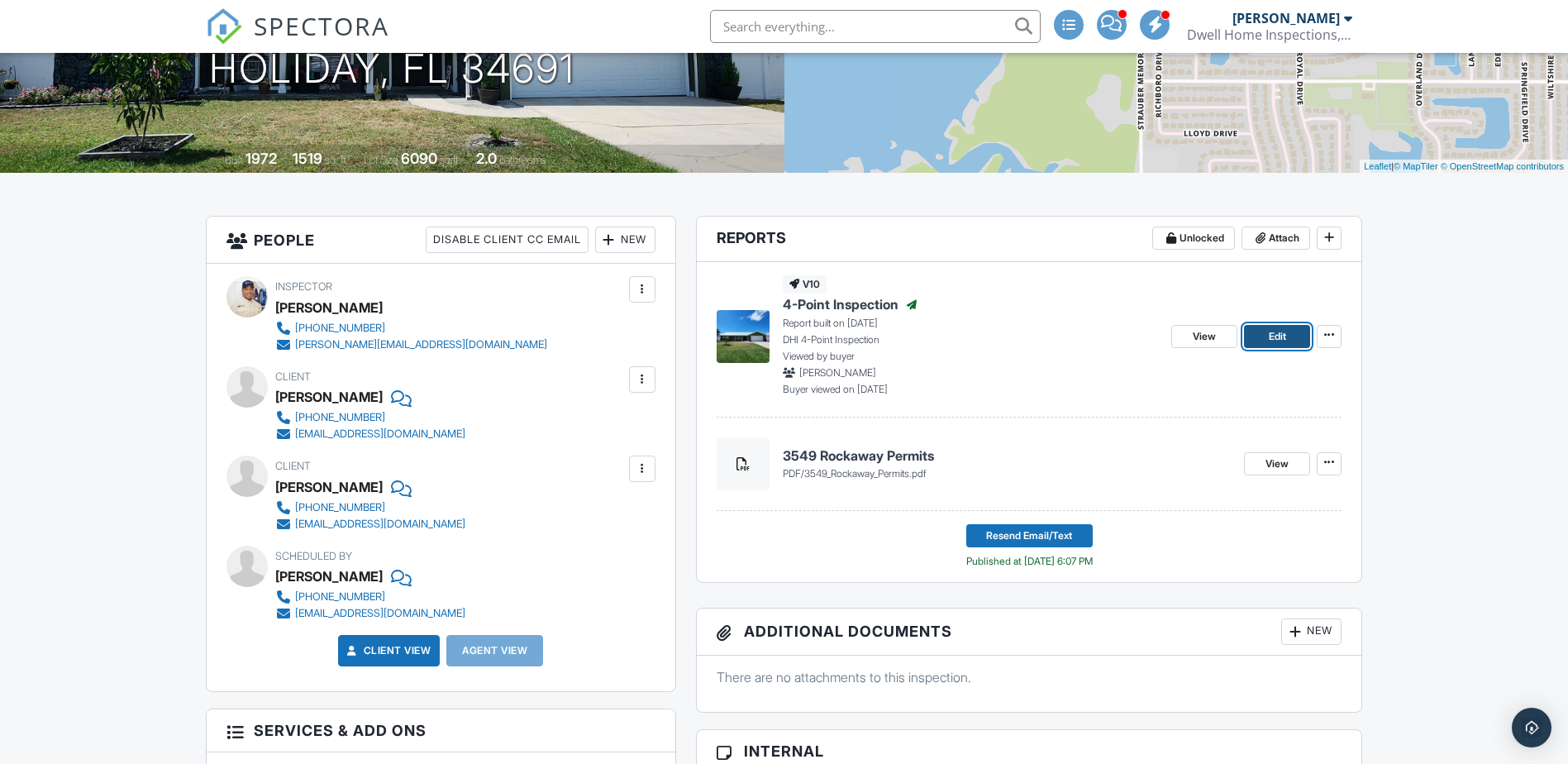
click at [1267, 337] on link "Edit" at bounding box center [1276, 337] width 66 height 24
